Goal: Task Accomplishment & Management: Use online tool/utility

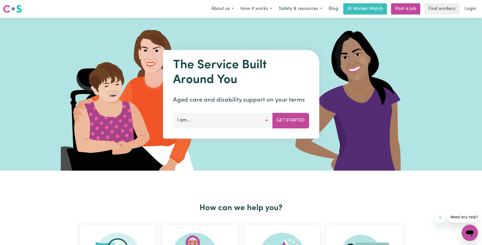
click at [263, 121] on button "I am..." at bounding box center [222, 120] width 99 height 15
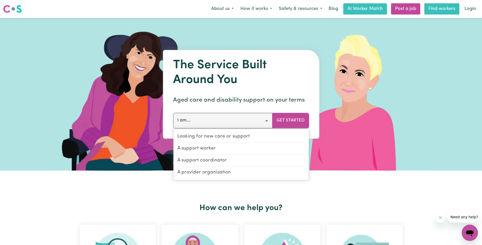
click at [438, 9] on link "Find workers" at bounding box center [442, 8] width 35 height 11
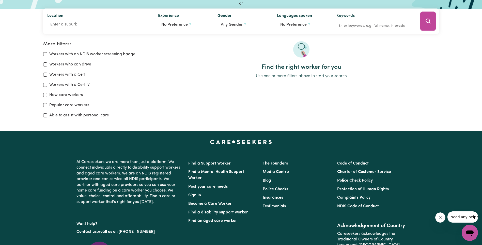
scroll to position [51, 0]
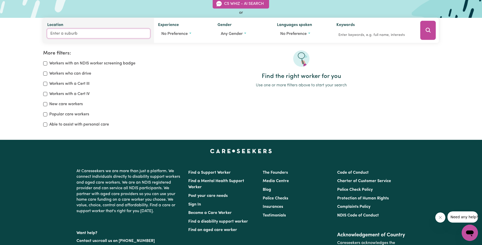
click at [78, 35] on input "Location" at bounding box center [98, 33] width 103 height 9
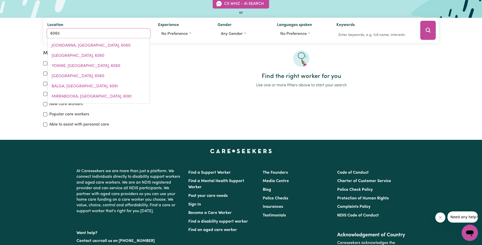
drag, startPoint x: 99, startPoint y: 34, endPoint x: -1, endPoint y: 24, distance: 100.4
click at [0, 24] on html "Menu About us How it works Safety & resources Blog AI Worker Match Post a job F…" at bounding box center [241, 145] width 482 height 393
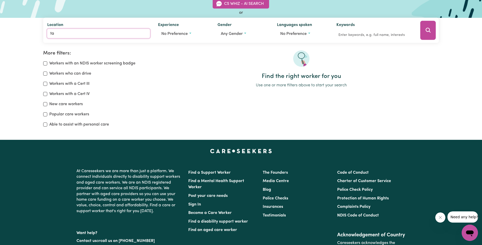
type input "t"
type input "[PERSON_NAME]"
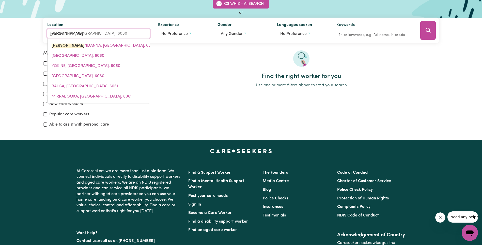
type input "jooNDALUP, [GEOGRAPHIC_DATA], 6027"
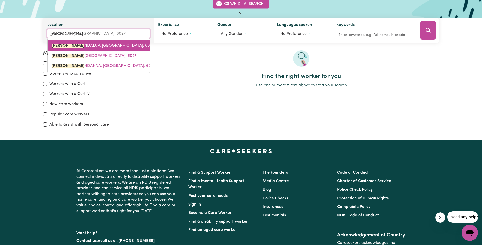
click at [104, 49] on link "[PERSON_NAME], [GEOGRAPHIC_DATA], 6027" at bounding box center [99, 45] width 102 height 10
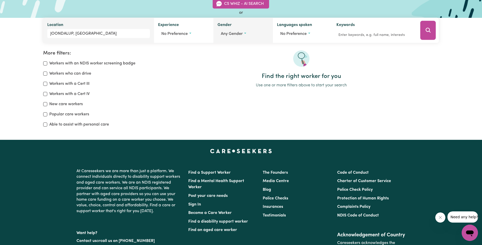
click at [247, 34] on button "Any gender" at bounding box center [243, 34] width 51 height 10
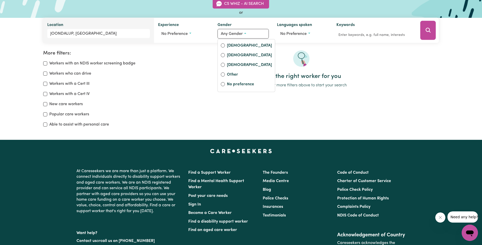
click at [292, 47] on div "More filters: Workers with an NDIS worker screening badge Workers who can drive…" at bounding box center [241, 84] width 482 height 101
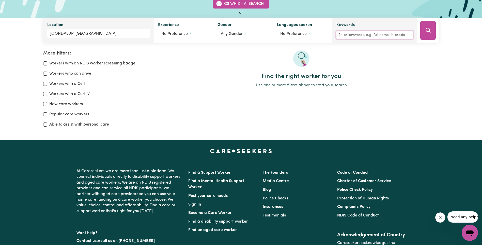
click at [366, 36] on input "Keywords" at bounding box center [375, 35] width 77 height 8
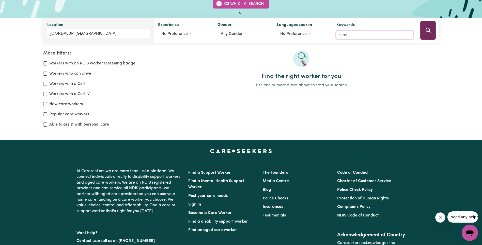
type input "nurse"
click at [430, 35] on button "Search" at bounding box center [428, 30] width 16 height 19
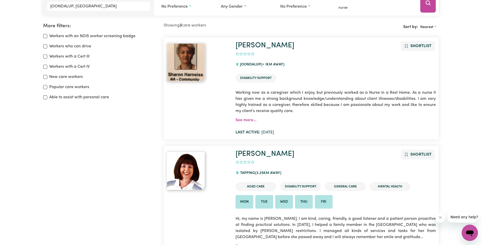
scroll to position [85, 0]
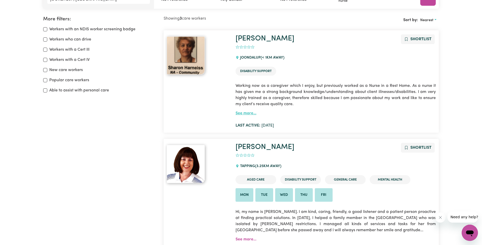
click at [243, 111] on link "See more..." at bounding box center [246, 113] width 21 height 4
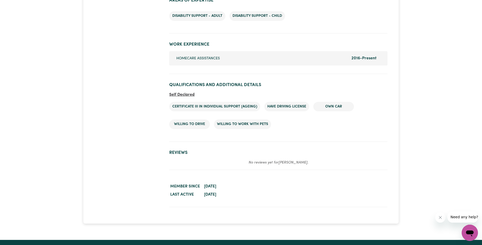
scroll to position [610, 0]
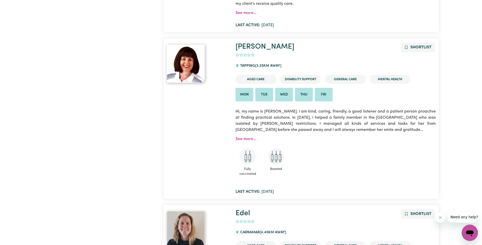
scroll to position [187, 0]
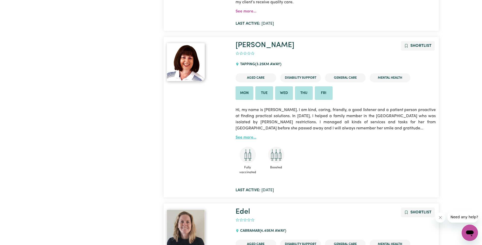
click at [243, 137] on link "See more..." at bounding box center [246, 137] width 21 height 4
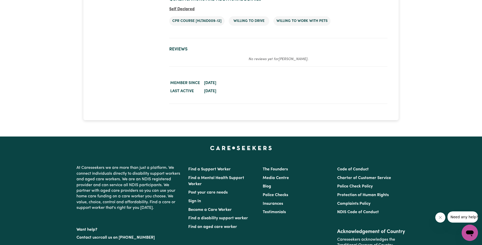
scroll to position [966, 0]
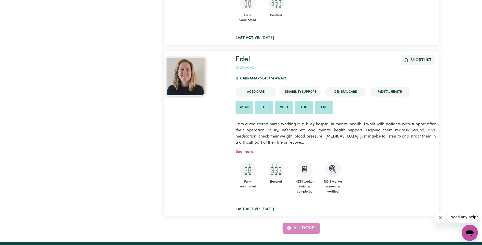
scroll to position [390, 0]
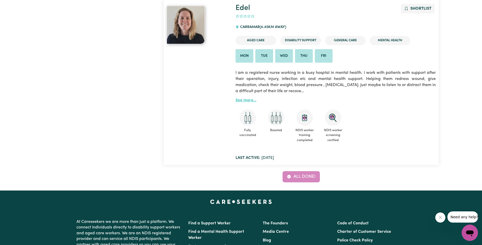
click at [246, 98] on link "See more..." at bounding box center [246, 100] width 21 height 4
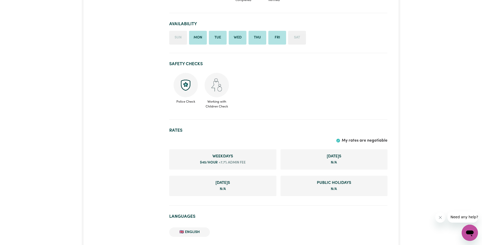
scroll to position [203, 0]
